Goal: Find specific page/section: Find specific page/section

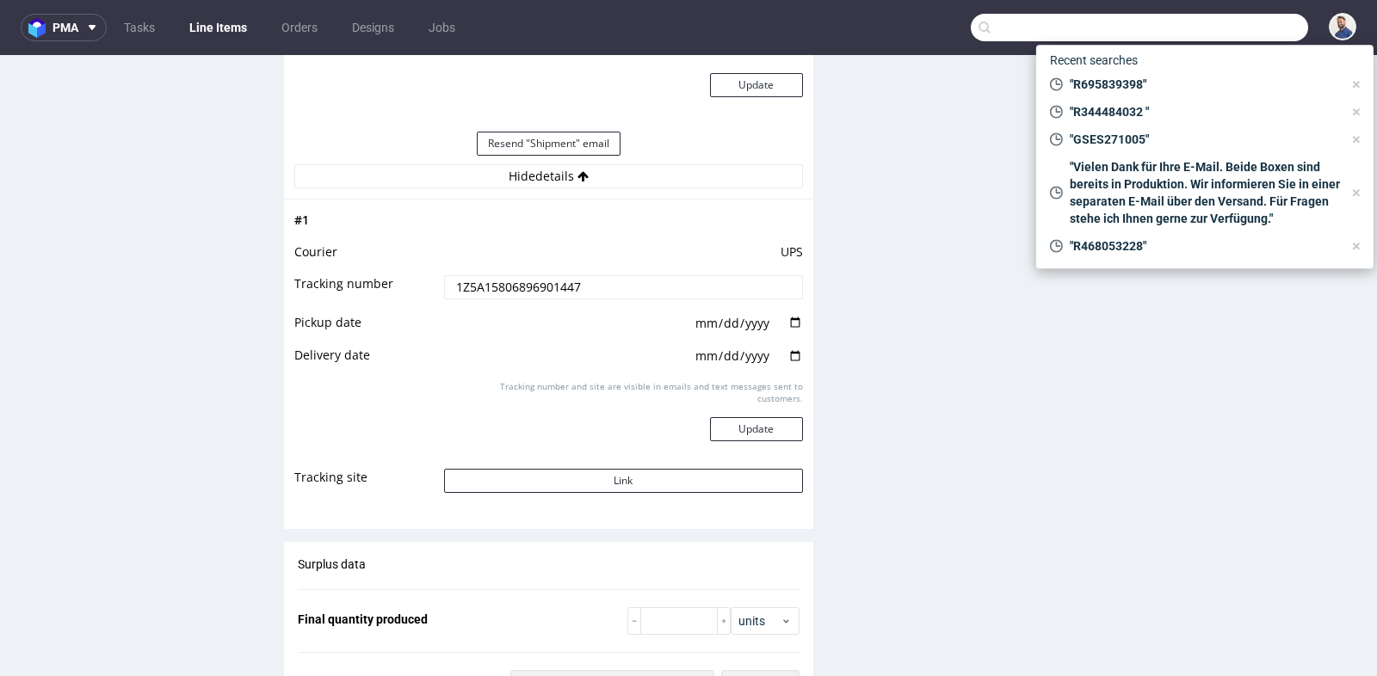
scroll to position [13, 0]
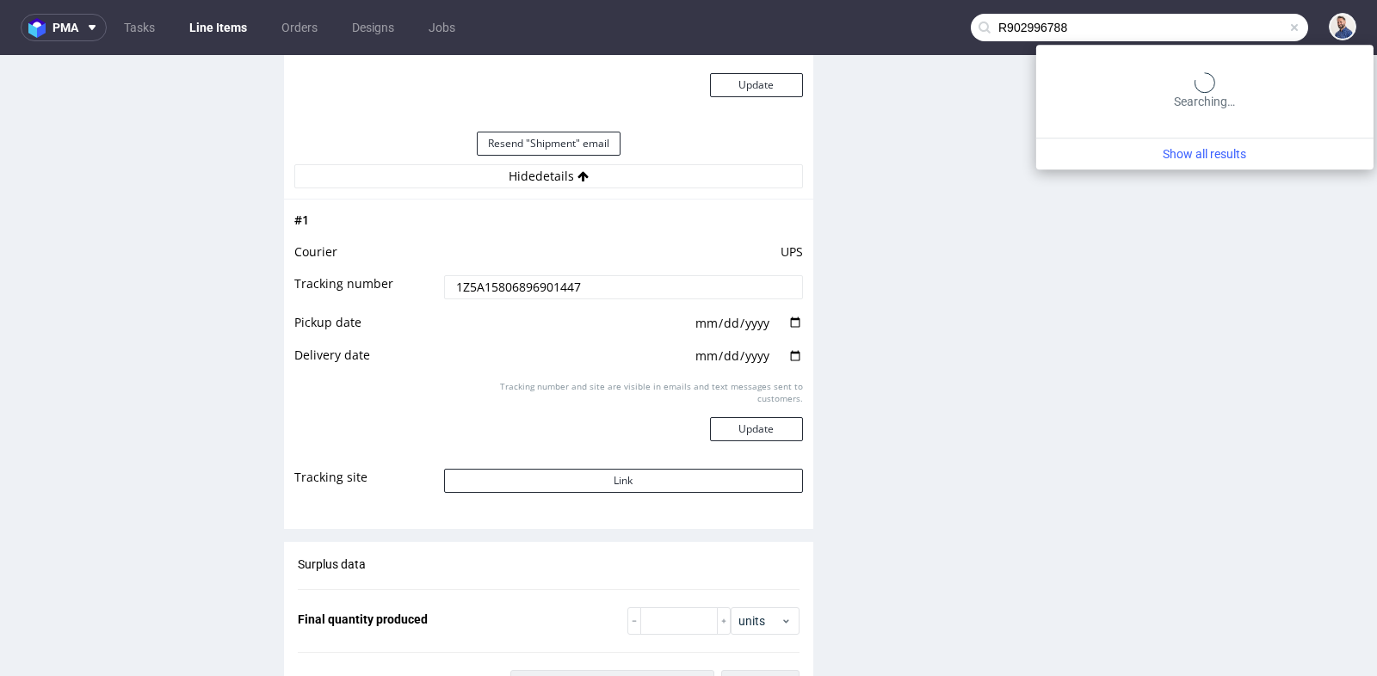
type input "R902996788"
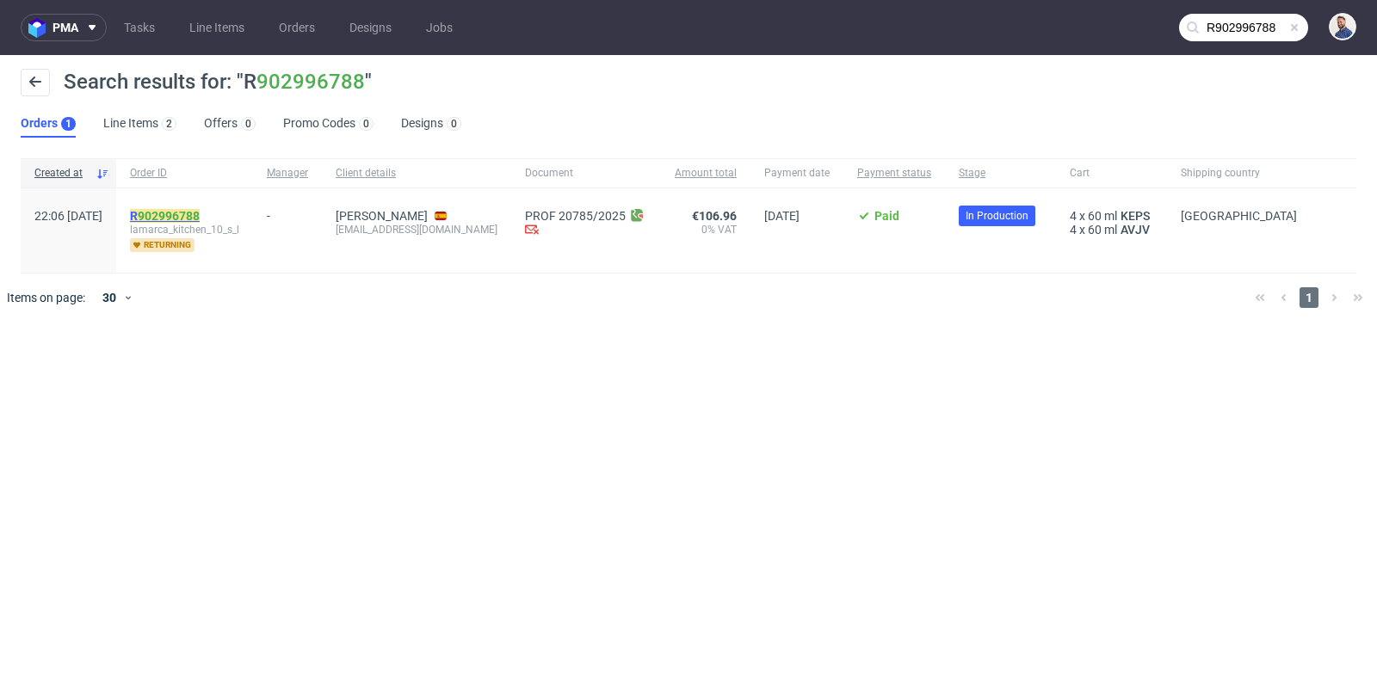
click at [200, 214] on link "902996788" at bounding box center [169, 216] width 62 height 14
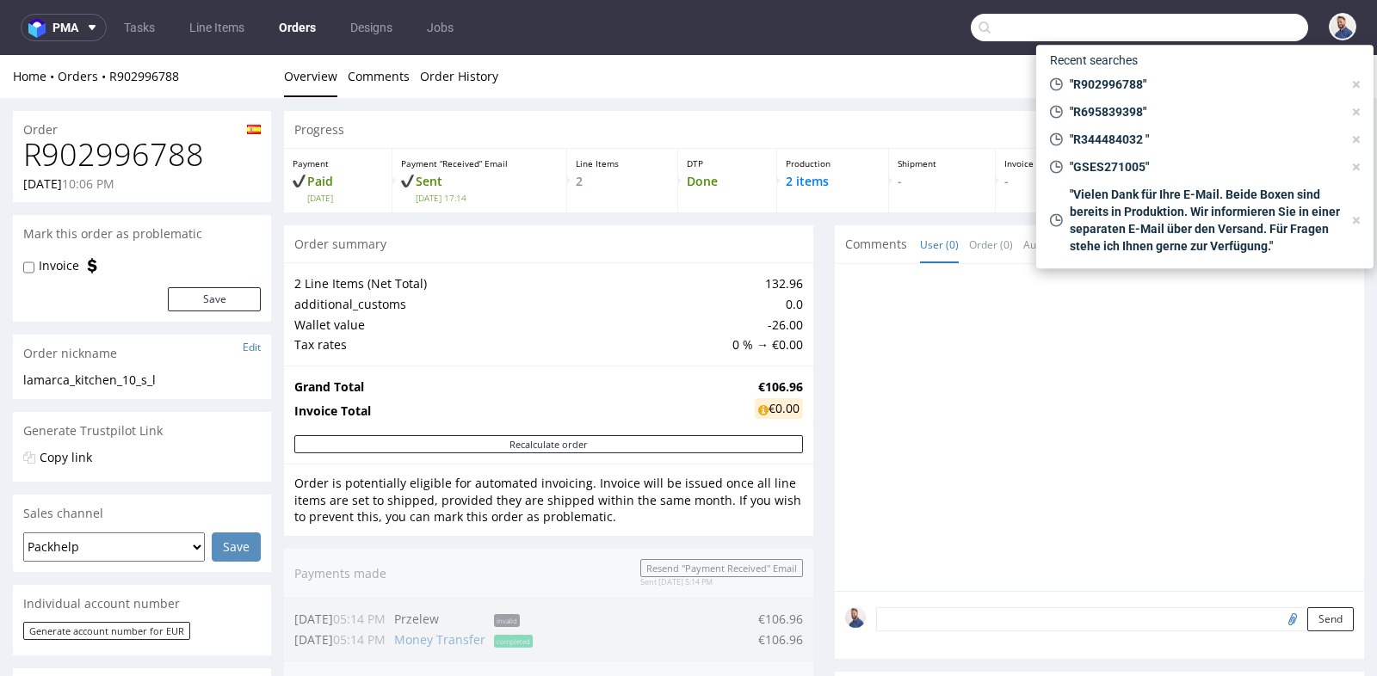
click at [1200, 30] on input "text" at bounding box center [1139, 28] width 337 height 28
paste input "R892496058"
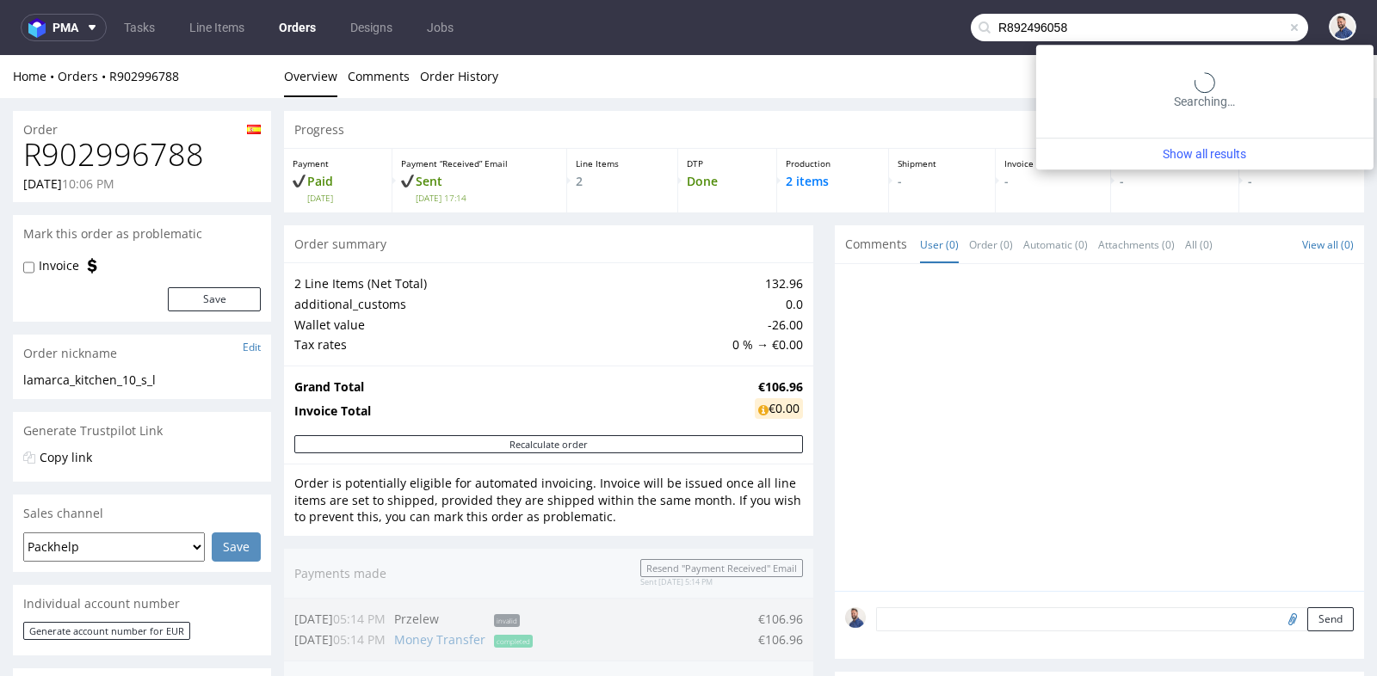
type input "R892496058"
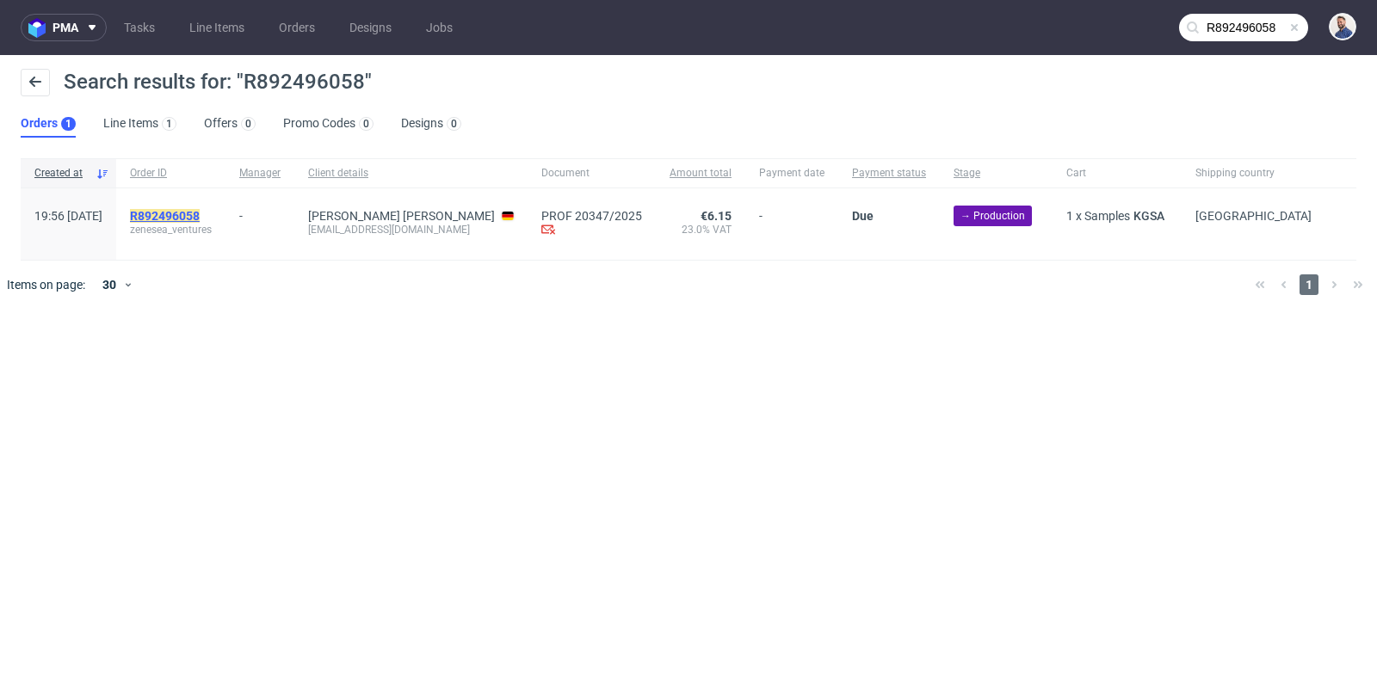
click at [200, 211] on mark "R892496058" at bounding box center [165, 216] width 70 height 14
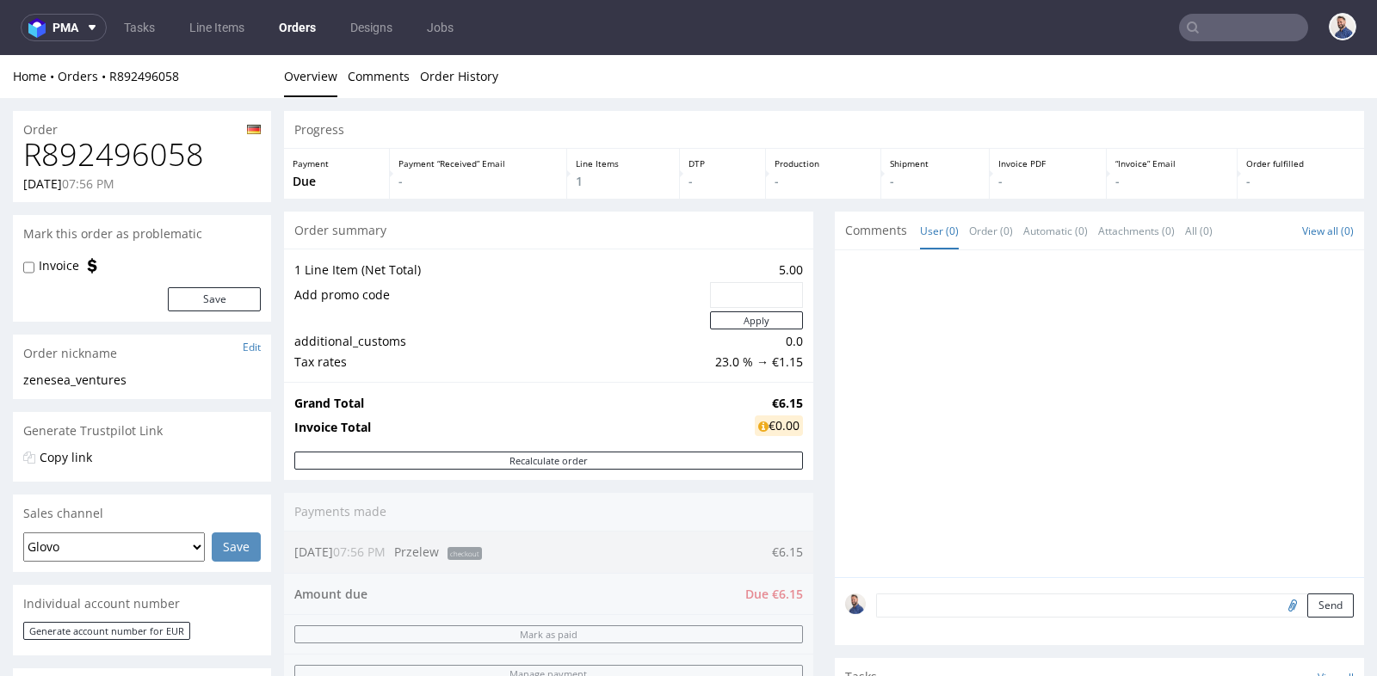
click at [798, 248] on div "Order summary" at bounding box center [548, 231] width 529 height 38
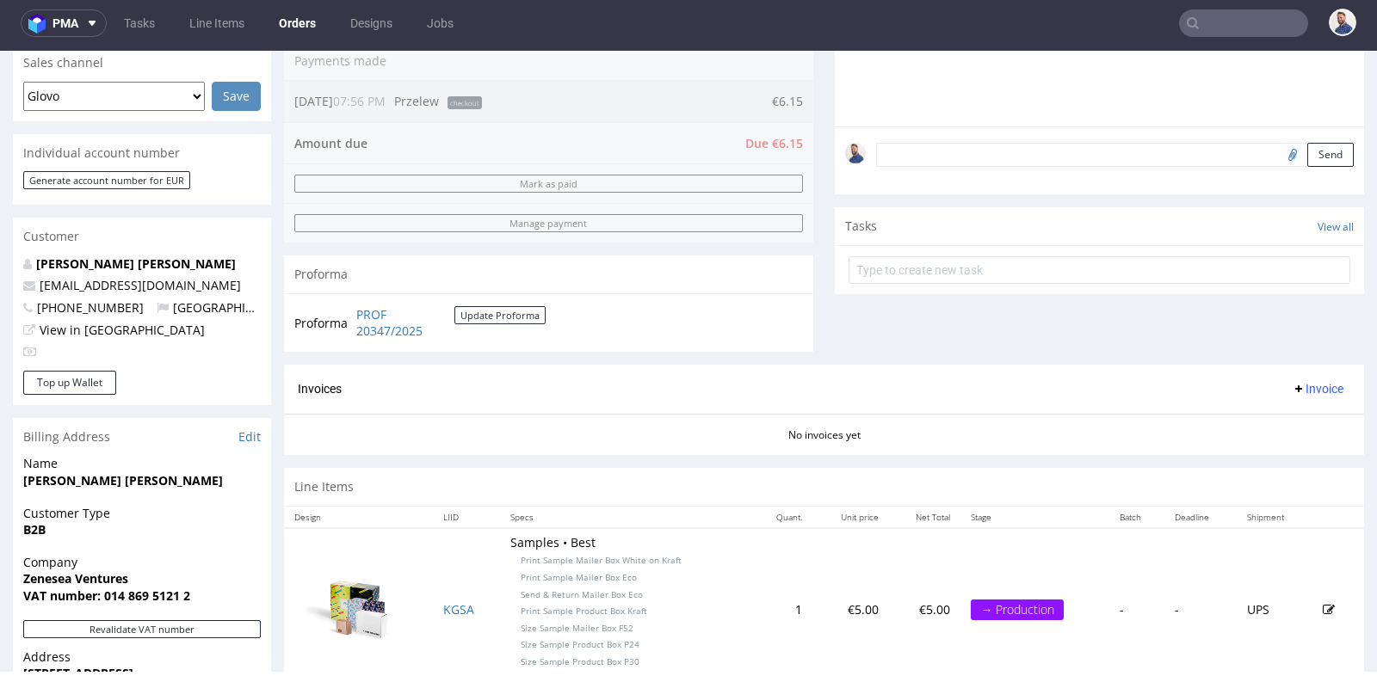
scroll to position [396, 0]
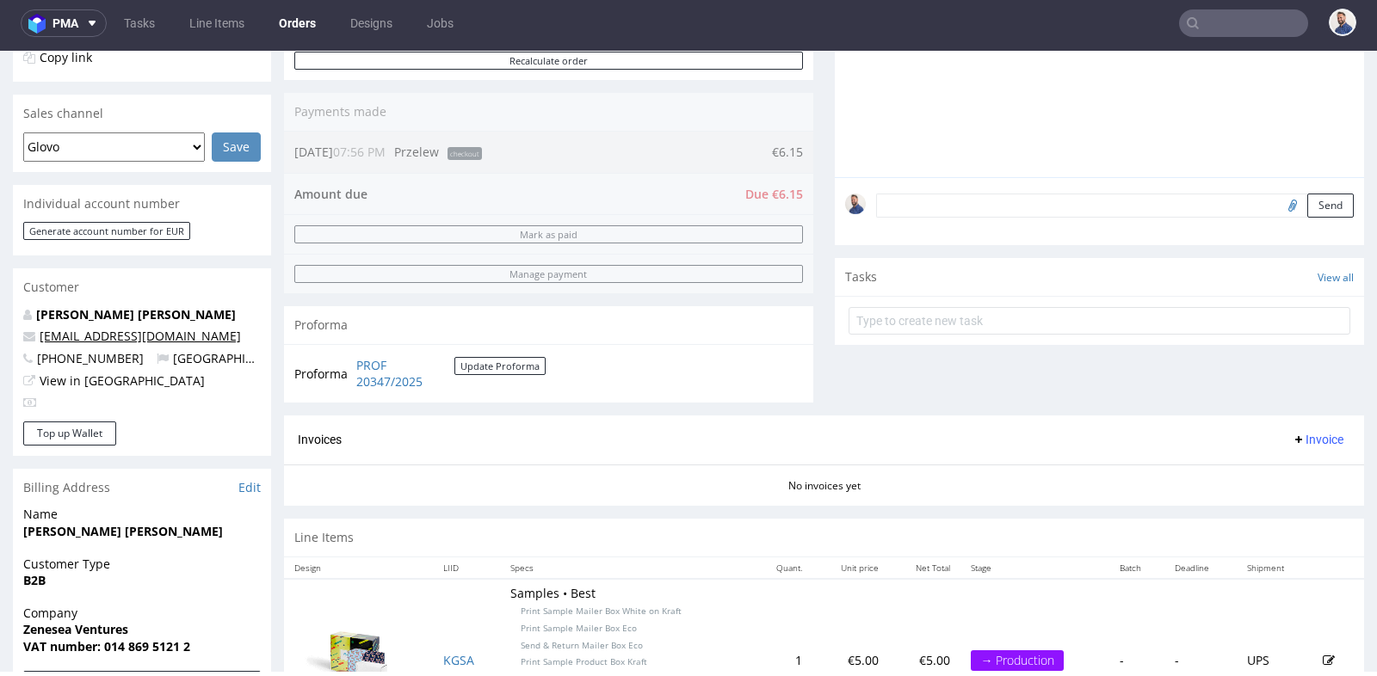
click at [241, 339] on link "[EMAIL_ADDRESS][DOMAIN_NAME]" at bounding box center [140, 336] width 201 height 16
click at [241, 330] on link "[EMAIL_ADDRESS][DOMAIN_NAME]" at bounding box center [140, 336] width 201 height 16
click at [240, 335] on link "[EMAIL_ADDRESS][DOMAIN_NAME]" at bounding box center [140, 336] width 201 height 16
click at [169, 323] on p "[PERSON_NAME] [PERSON_NAME]" at bounding box center [141, 314] width 237 height 17
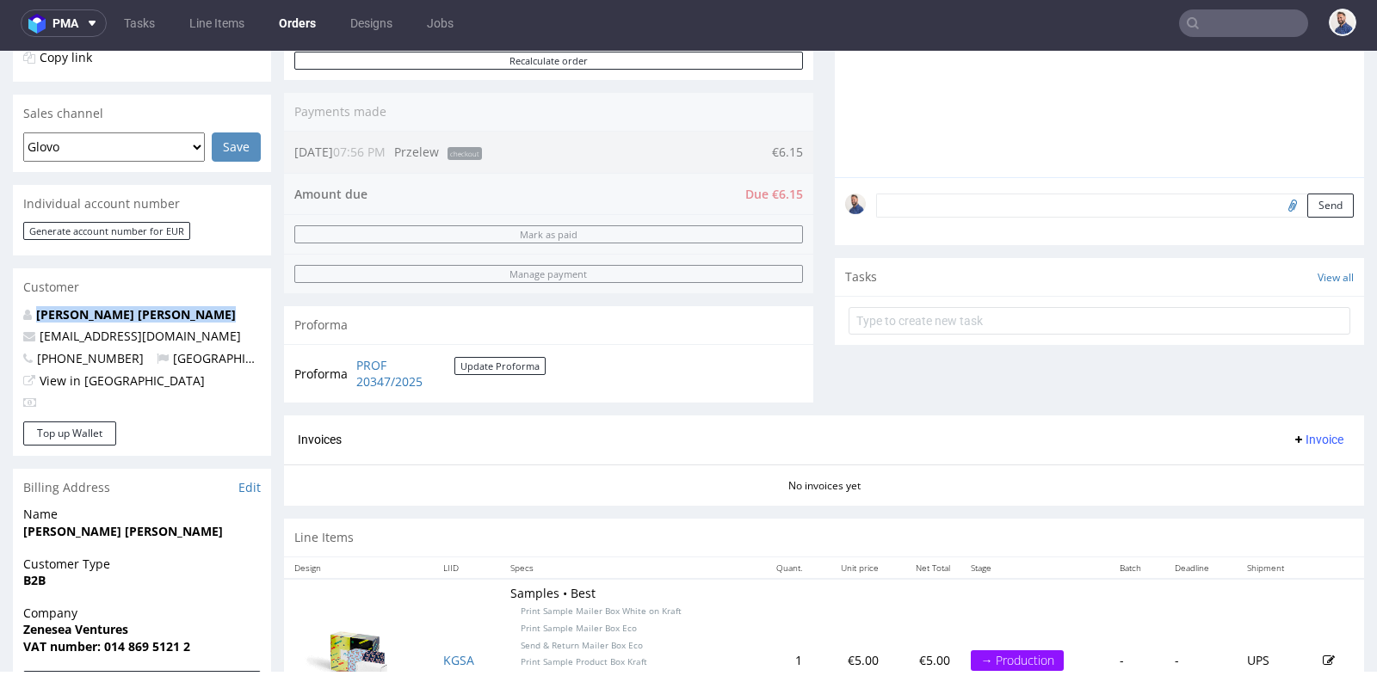
click at [169, 323] on p "[PERSON_NAME] [PERSON_NAME]" at bounding box center [141, 314] width 237 height 17
click at [188, 307] on p "[PERSON_NAME] [PERSON_NAME]" at bounding box center [141, 314] width 237 height 17
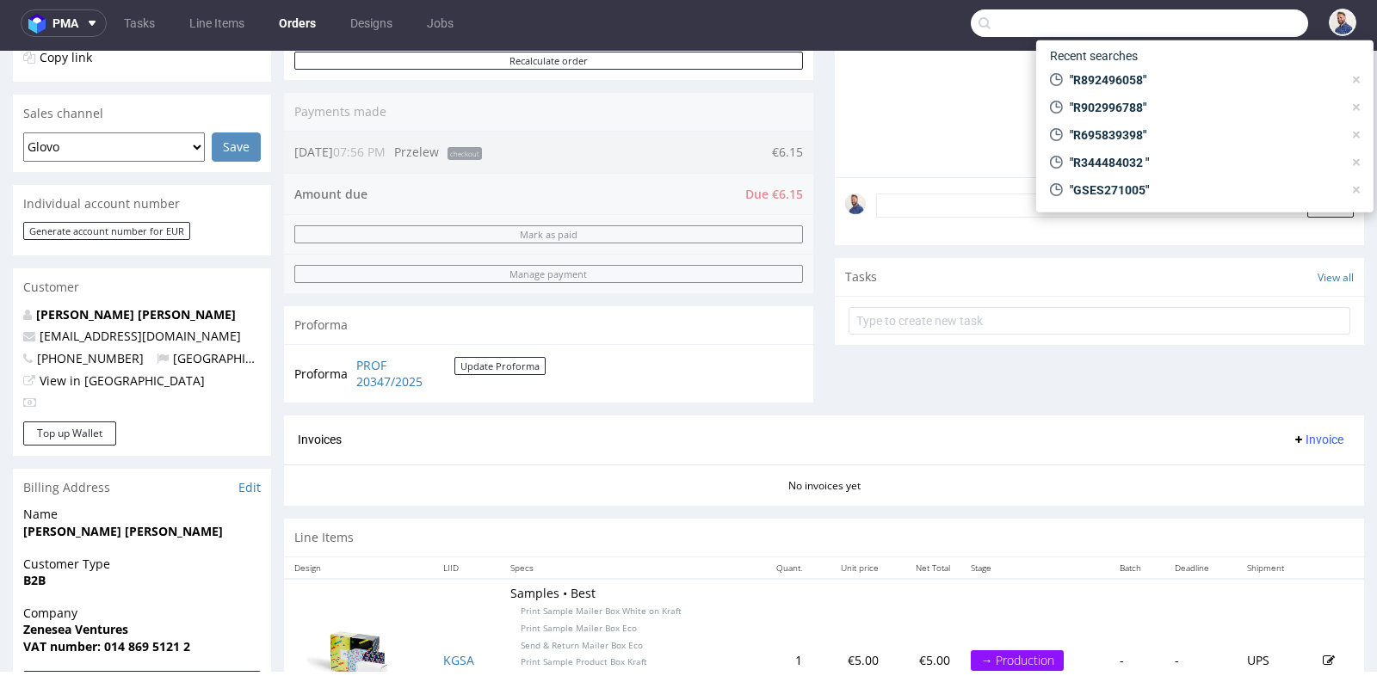
click at [1211, 22] on input "text" at bounding box center [1139, 23] width 337 height 28
paste input "R892496058"
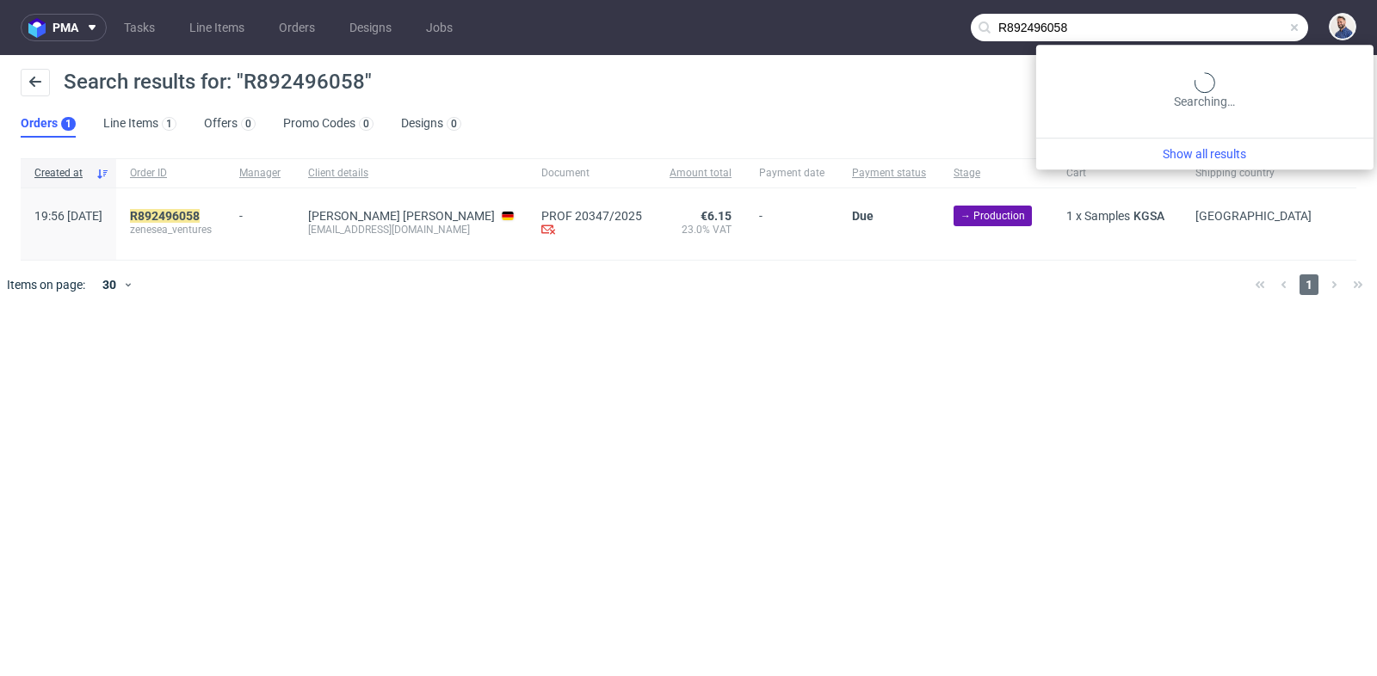
click at [1224, 23] on input "R892496058" at bounding box center [1139, 28] width 337 height 28
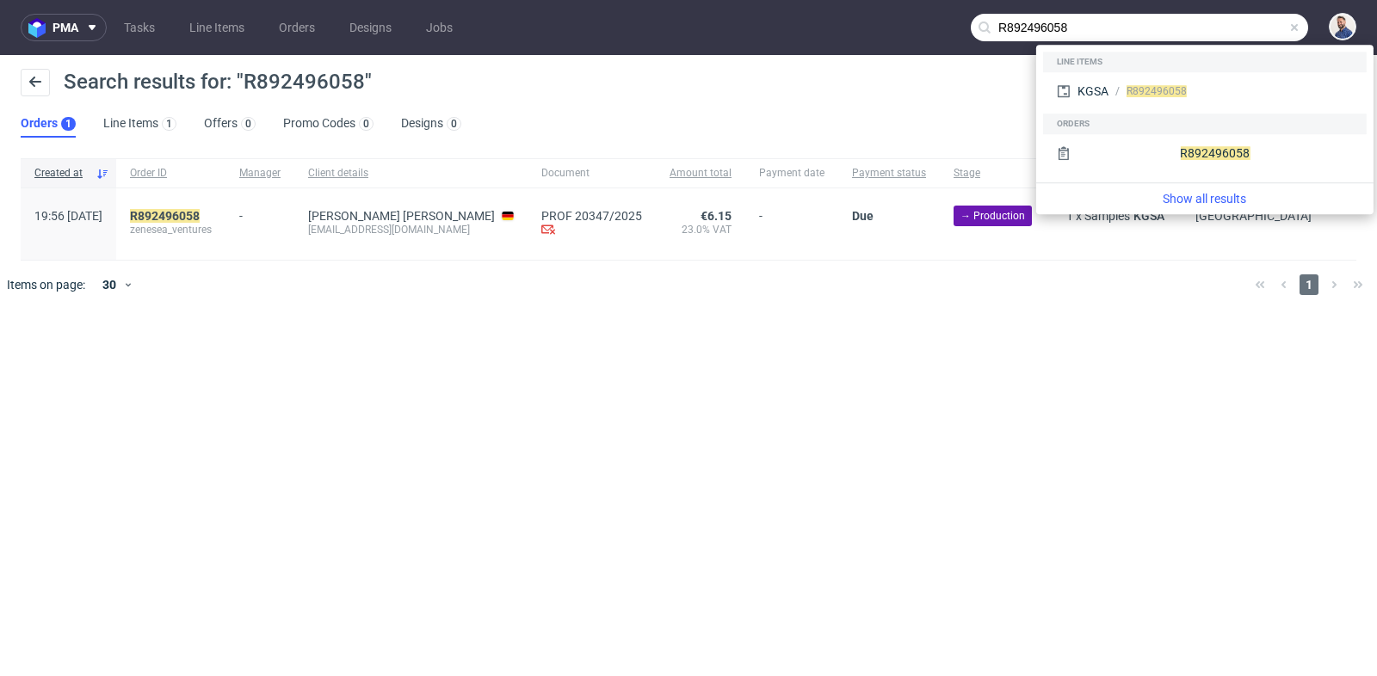
click at [1224, 23] on input "R892496058" at bounding box center [1139, 28] width 337 height 28
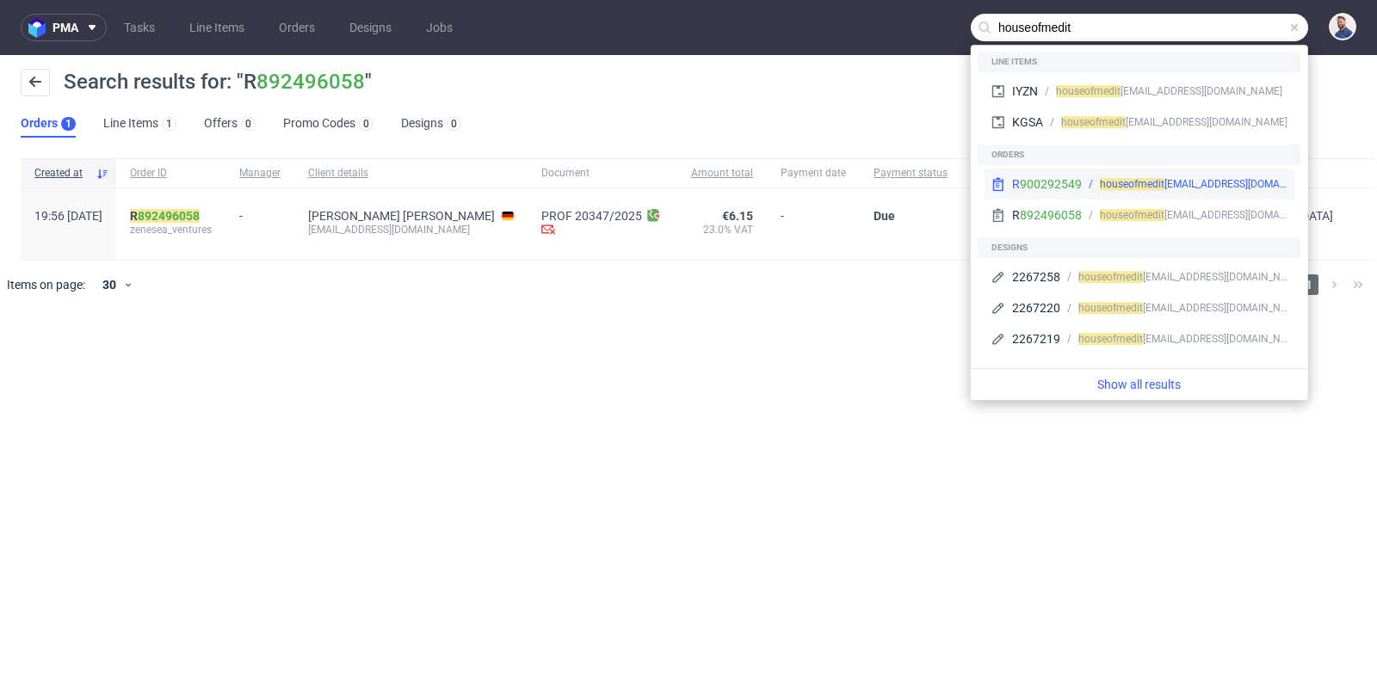
type input "houseofmedit"
click at [1156, 180] on span "houseofmedit" at bounding box center [1132, 184] width 65 height 12
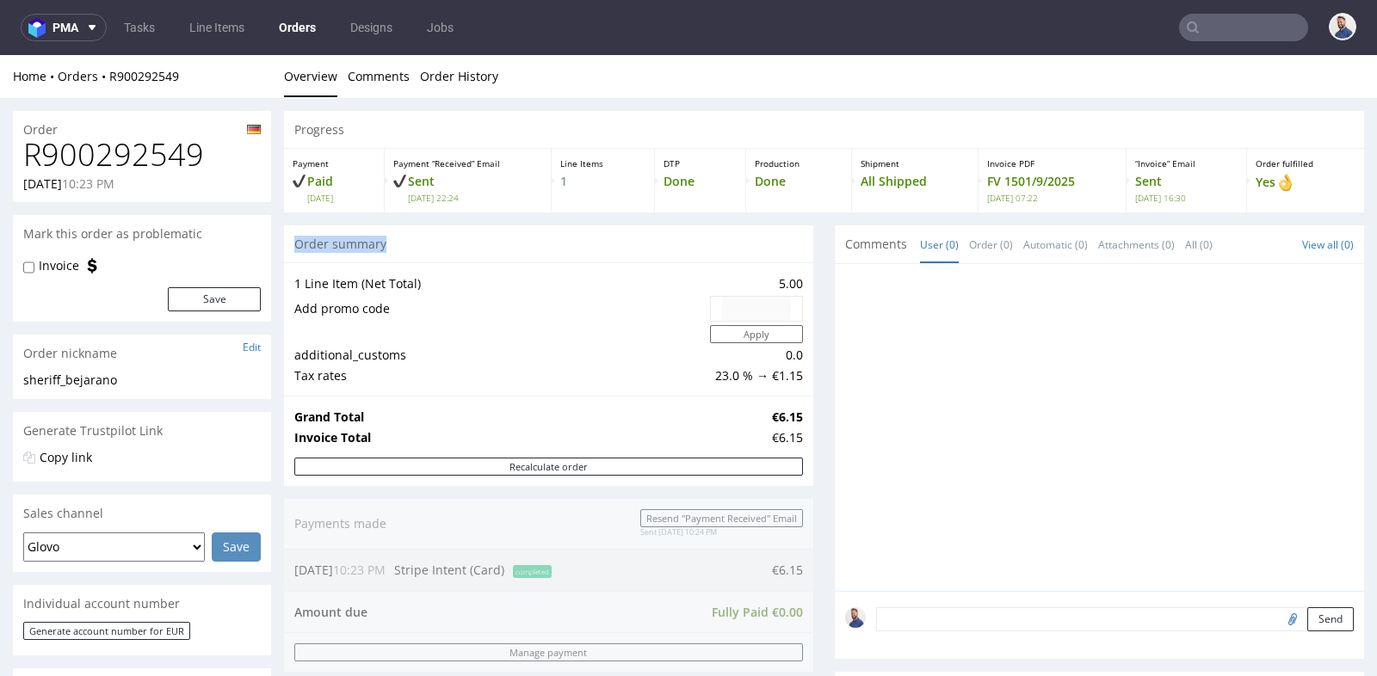
click at [632, 235] on div "Order summary" at bounding box center [548, 244] width 529 height 38
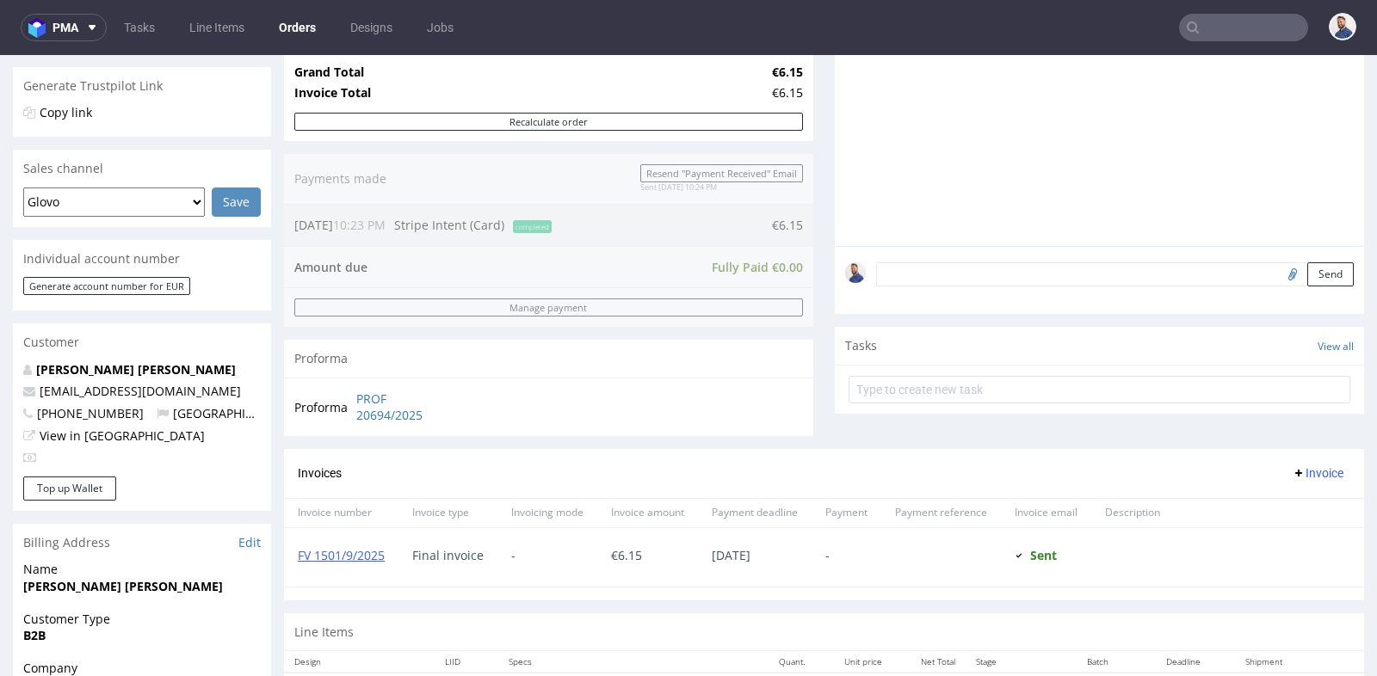
scroll to position [382, 0]
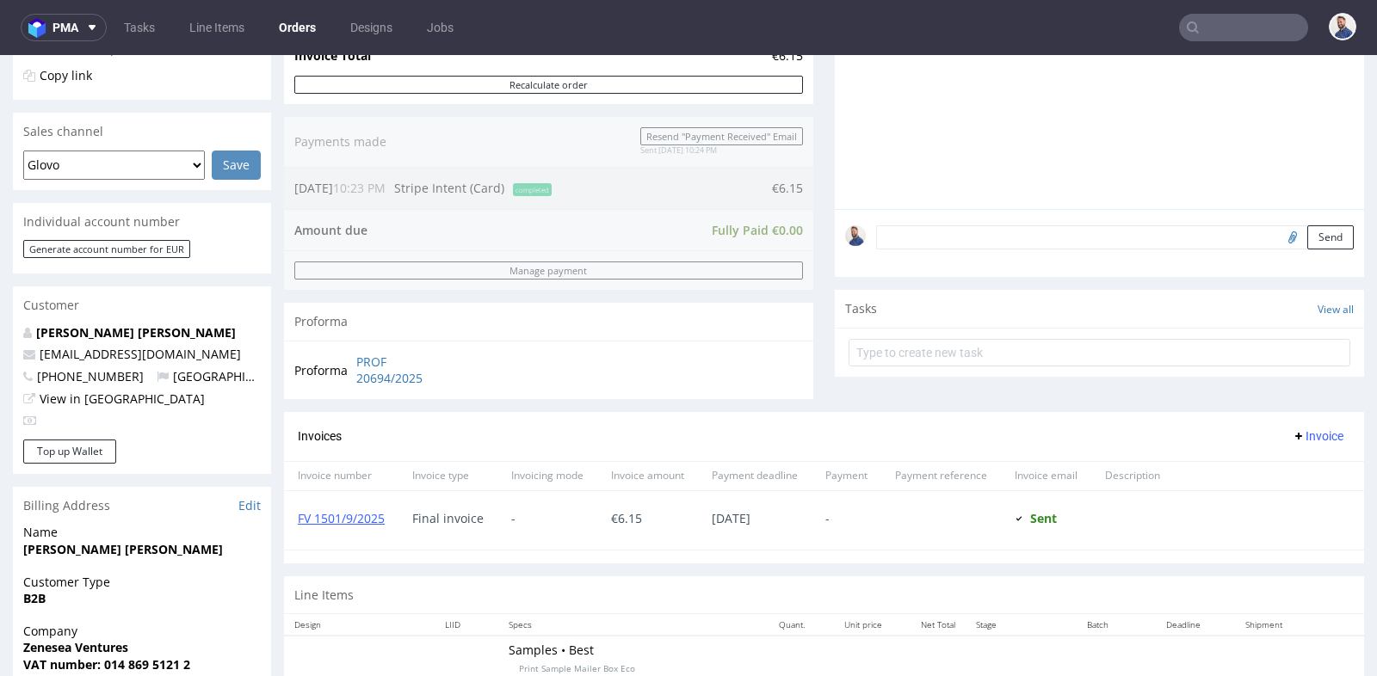
type input "R892496058"
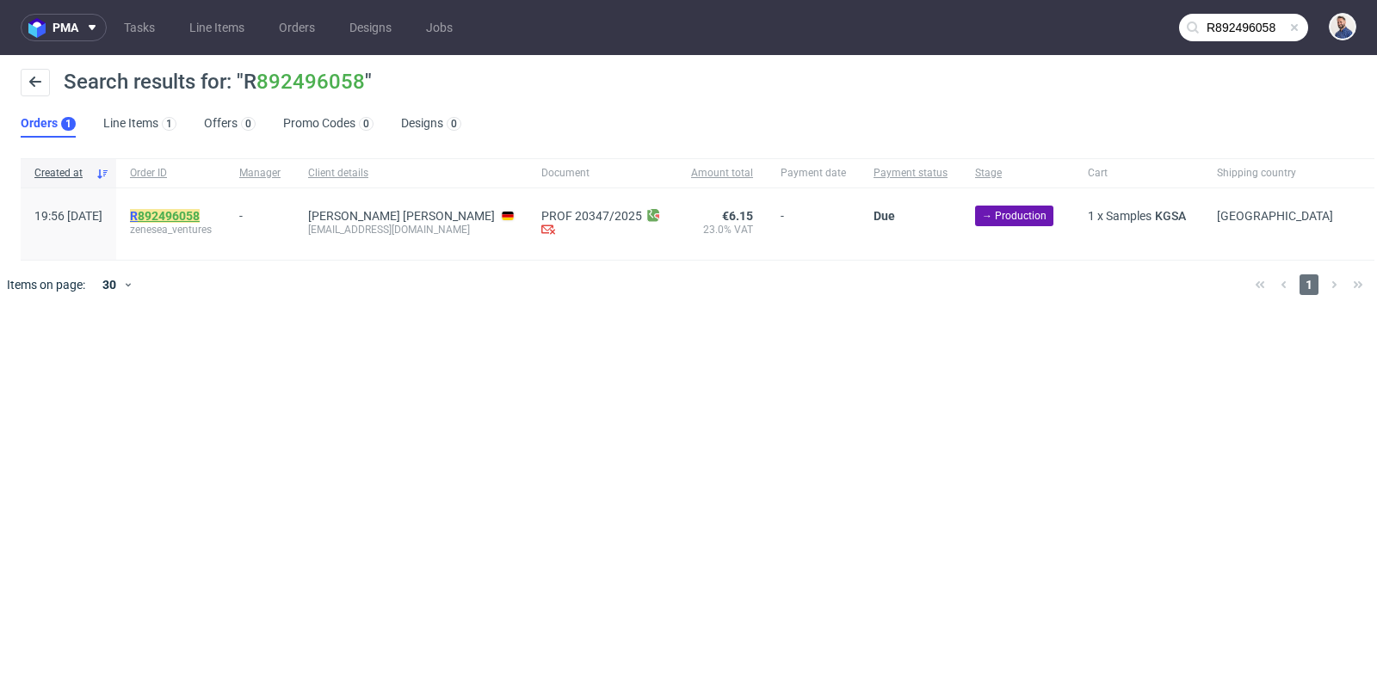
click at [200, 215] on link "892496058" at bounding box center [169, 216] width 62 height 14
